Goal: Submit feedback/report problem

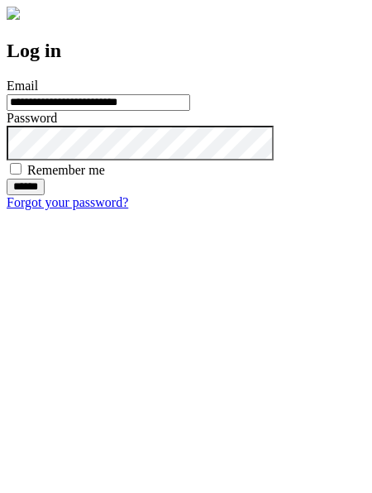
type input "**********"
click at [45, 195] on input "******" at bounding box center [26, 187] width 38 height 17
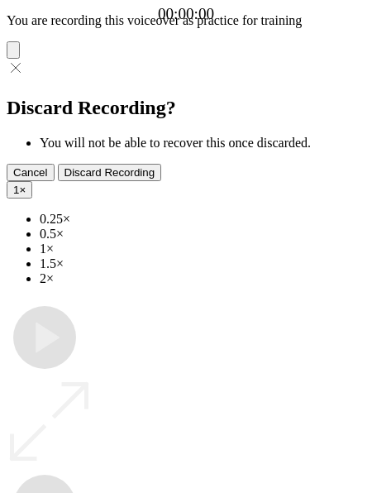
type input "**********"
